Goal: Task Accomplishment & Management: Use online tool/utility

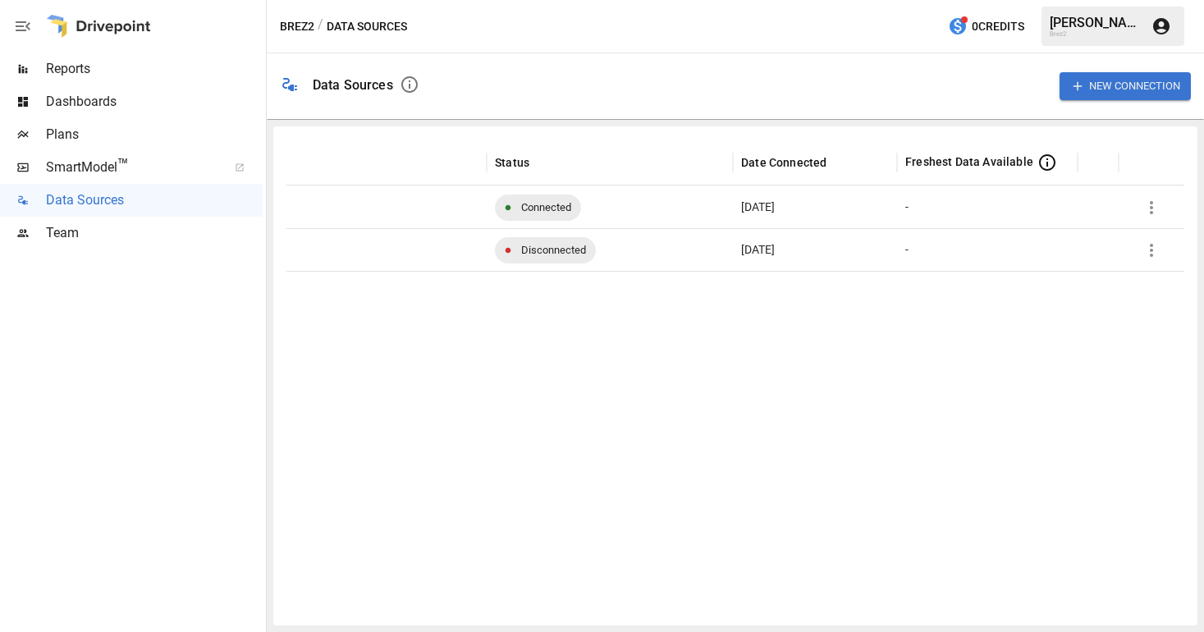
scroll to position [0, 292]
click at [1153, 248] on icon "button" at bounding box center [1152, 251] width 20 height 20
click at [1133, 294] on div "Reconnect" at bounding box center [1146, 288] width 61 height 20
click at [1152, 250] on icon "button" at bounding box center [1151, 250] width 3 height 13
click at [1134, 287] on div "Reconnect" at bounding box center [1146, 288] width 61 height 20
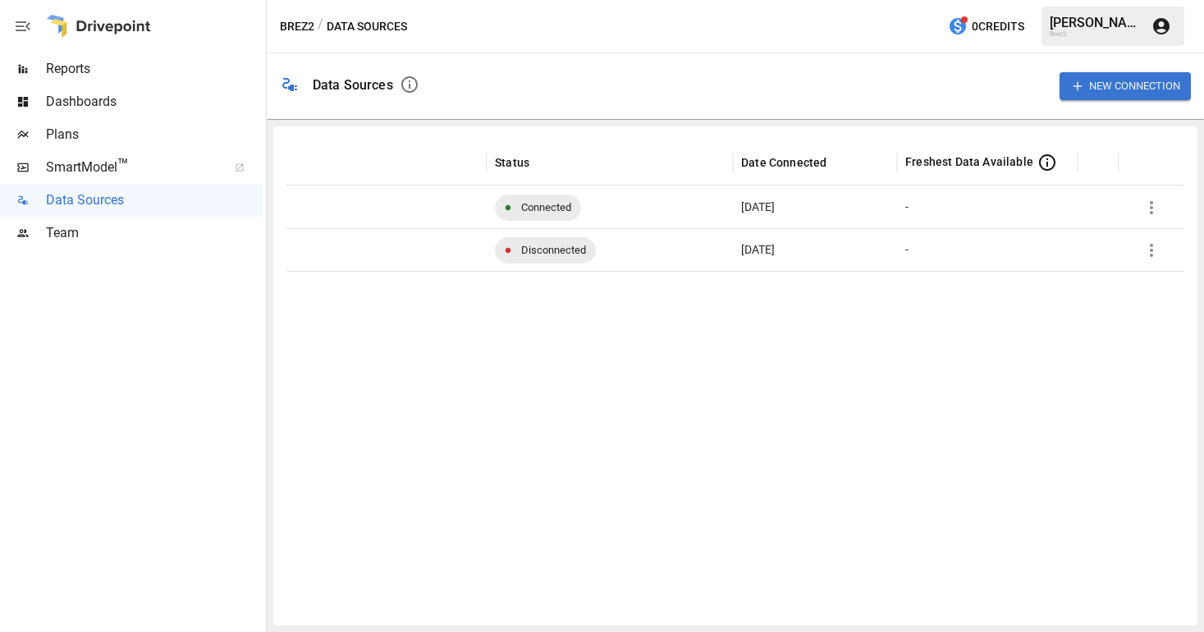
click at [1146, 256] on icon "button" at bounding box center [1152, 251] width 20 height 20
click at [1141, 289] on div "Reconnect" at bounding box center [1146, 288] width 61 height 20
click at [1149, 253] on icon "button" at bounding box center [1152, 251] width 20 height 20
click at [1127, 291] on div "Reconnect" at bounding box center [1146, 288] width 61 height 20
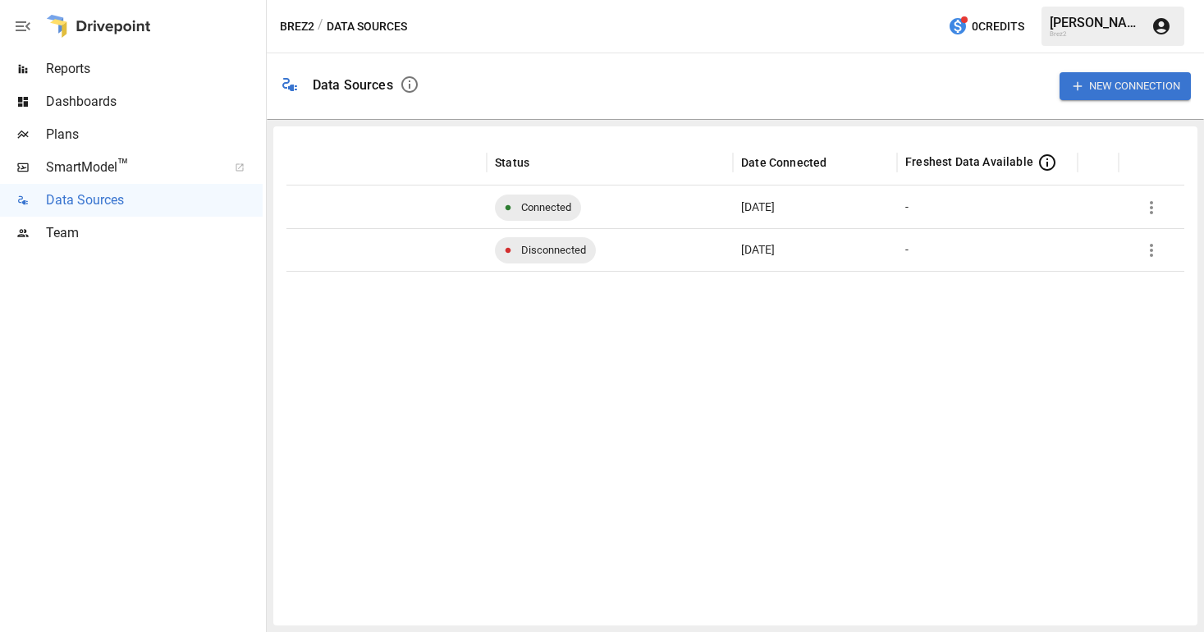
click at [1154, 256] on icon "button" at bounding box center [1152, 251] width 20 height 20
click at [1162, 287] on div "Reconnect" at bounding box center [1146, 288] width 61 height 20
click at [1152, 250] on icon "button" at bounding box center [1151, 250] width 3 height 13
click at [1140, 295] on div "Reconnect" at bounding box center [1146, 288] width 61 height 20
